Goal: Task Accomplishment & Management: Manage account settings

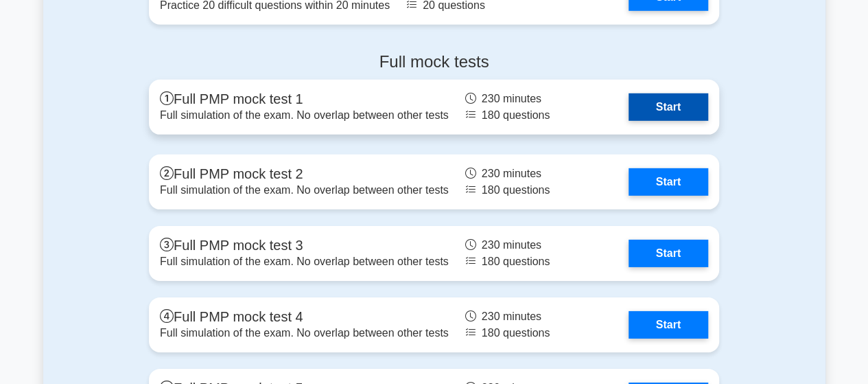
scroll to position [4531, 0]
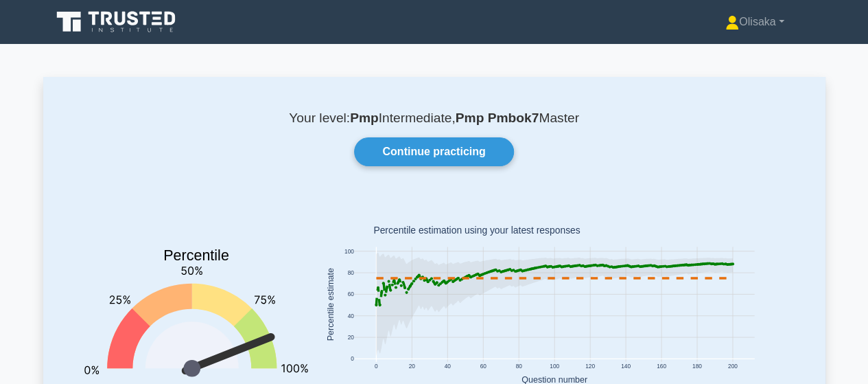
click at [376, 305] on icon at bounding box center [554, 305] width 356 height 104
